Goal: Complete application form

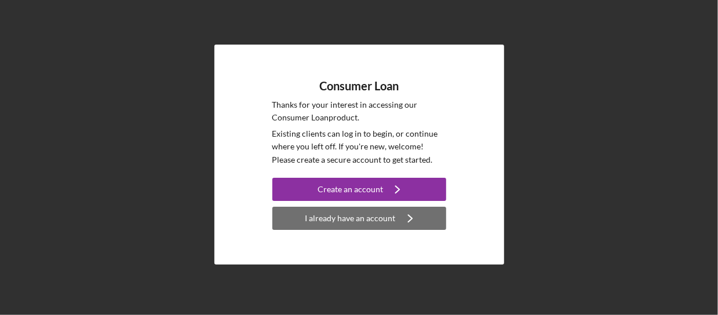
click at [359, 217] on div "I already have an account" at bounding box center [350, 218] width 90 height 23
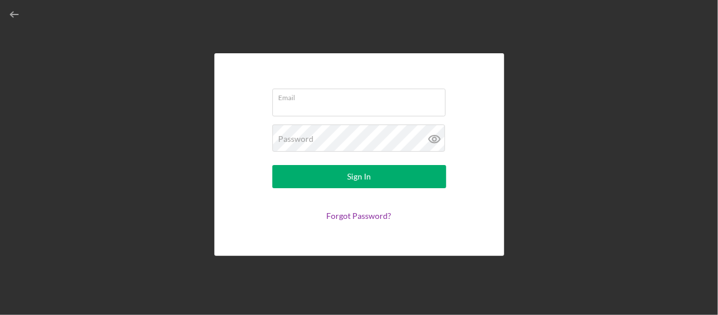
type input "[EMAIL_ADDRESS][DOMAIN_NAME]"
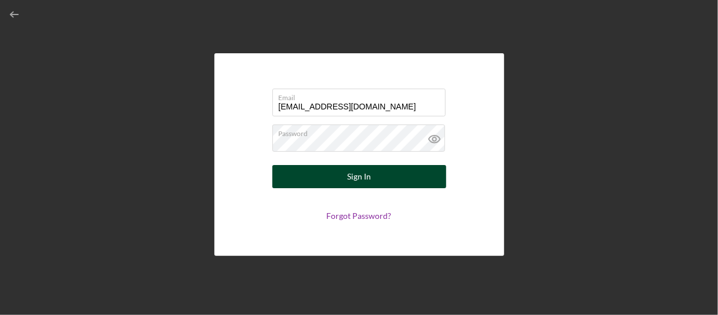
click at [370, 181] on div "Sign In" at bounding box center [359, 176] width 24 height 23
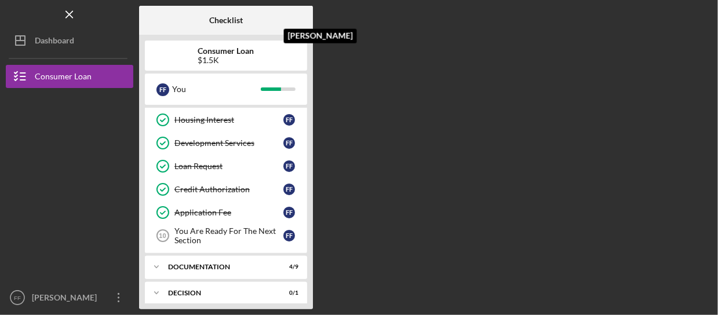
scroll to position [171, 0]
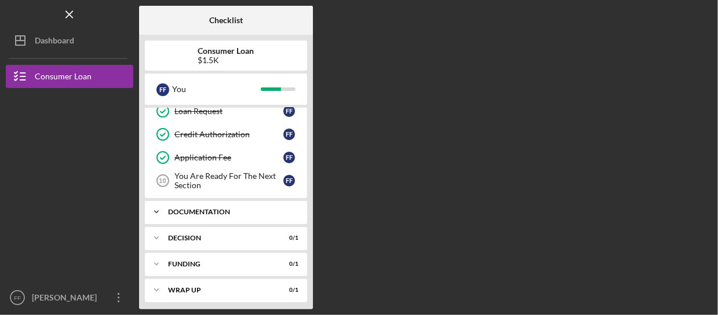
click at [214, 209] on div "Documentation" at bounding box center [230, 212] width 125 height 7
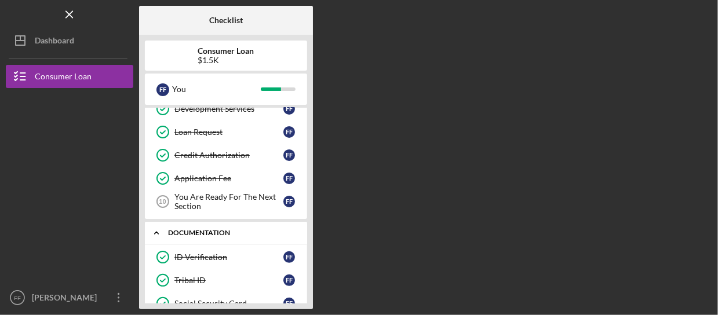
scroll to position [0, 0]
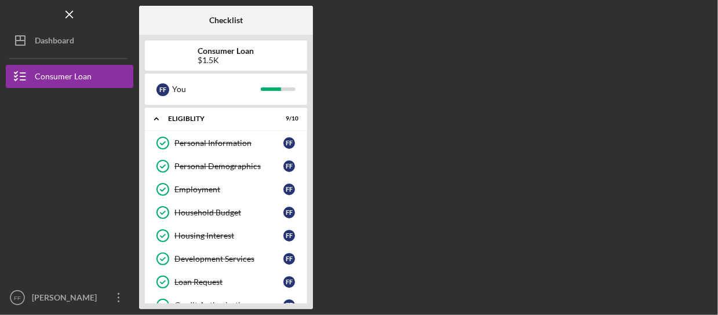
click at [80, 17] on div "Logo-Reversed Created with Sketch. Icon/Menu Close" at bounding box center [70, 14] width 128 height 29
